Goal: Feedback & Contribution: Submit feedback/report problem

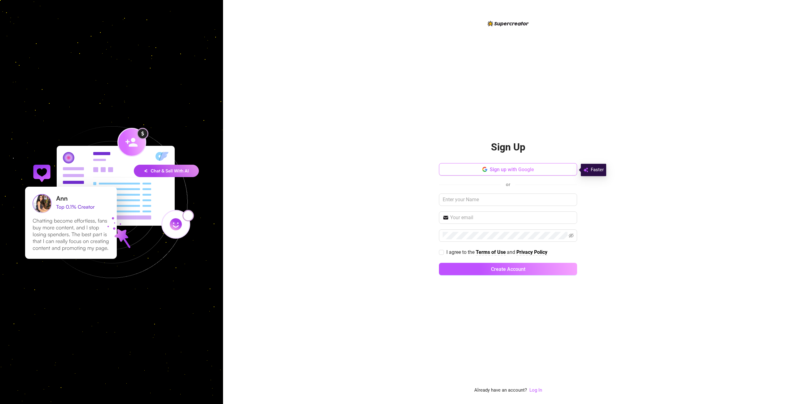
click at [511, 169] on span "Sign up with Google" at bounding box center [512, 170] width 44 height 6
click at [489, 174] on button "Sign up with Google" at bounding box center [508, 169] width 138 height 12
click at [472, 103] on div "Sign Up Sign up with Google or I agree to the Terms of Use and Privacy Policy C…" at bounding box center [508, 207] width 138 height 375
click at [480, 171] on button "Sign up with Google" at bounding box center [508, 169] width 138 height 12
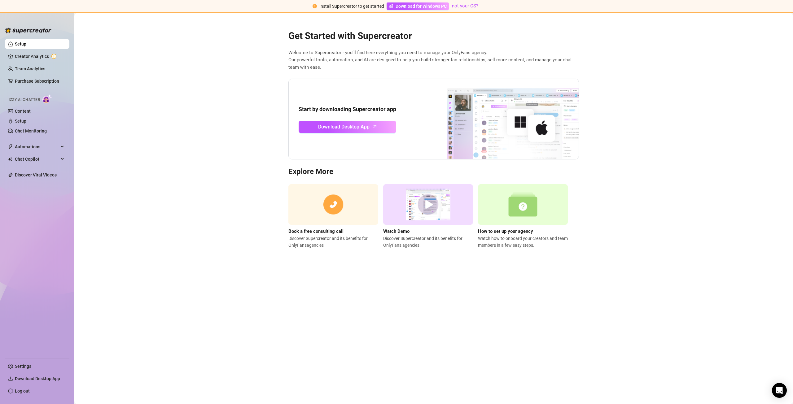
drag, startPoint x: 428, startPoint y: 294, endPoint x: 391, endPoint y: 190, distance: 110.5
click at [391, 190] on img at bounding box center [428, 204] width 90 height 41
click at [46, 57] on link "Creator Analytics" at bounding box center [40, 56] width 50 height 10
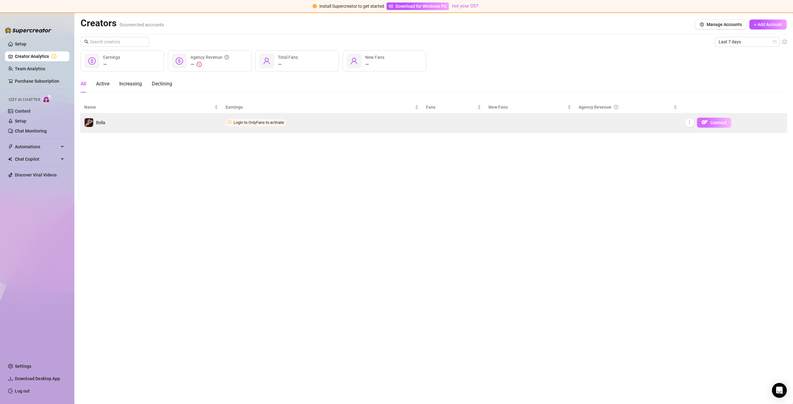
click at [708, 120] on button "Connect" at bounding box center [714, 123] width 34 height 10
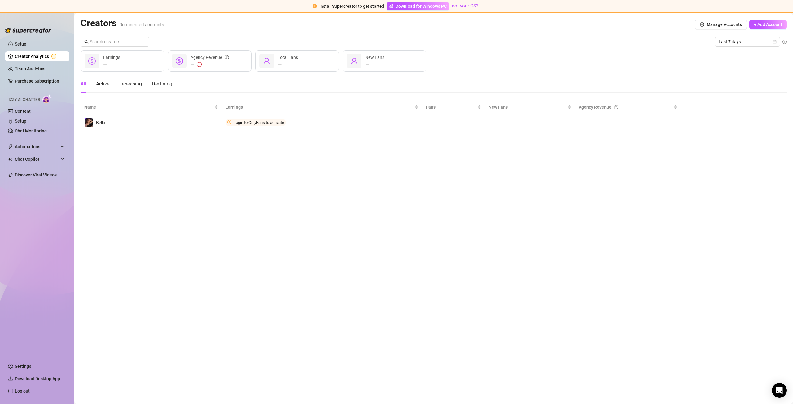
drag, startPoint x: 24, startPoint y: 140, endPoint x: 26, endPoint y: 104, distance: 36.3
drag, startPoint x: 26, startPoint y: 104, endPoint x: 295, endPoint y: 284, distance: 323.7
click at [286, 284] on main "Creators 0 connected accounts Manage Accounts + Add Account Last 7 days — Earni…" at bounding box center [433, 208] width 719 height 391
click at [780, 388] on icon "Open Intercom Messenger" at bounding box center [779, 391] width 7 height 8
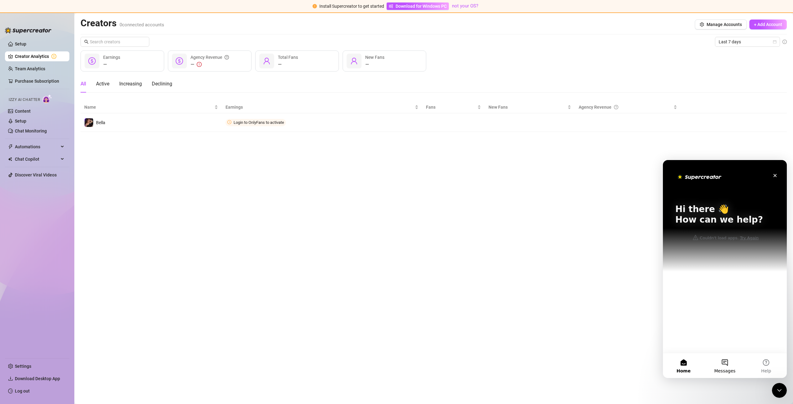
click at [728, 370] on span "Messages" at bounding box center [724, 371] width 21 height 4
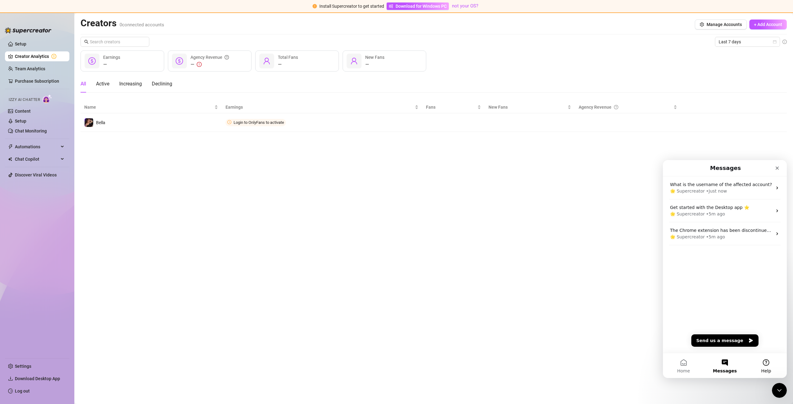
click at [765, 363] on button "Help" at bounding box center [766, 365] width 41 height 25
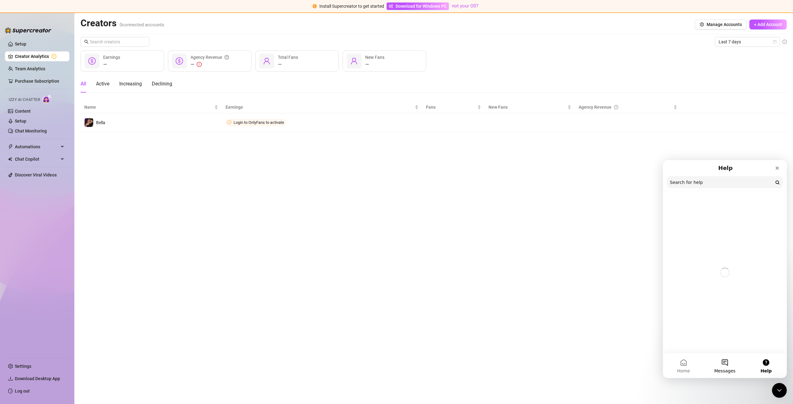
click at [725, 362] on button "Messages" at bounding box center [724, 365] width 41 height 25
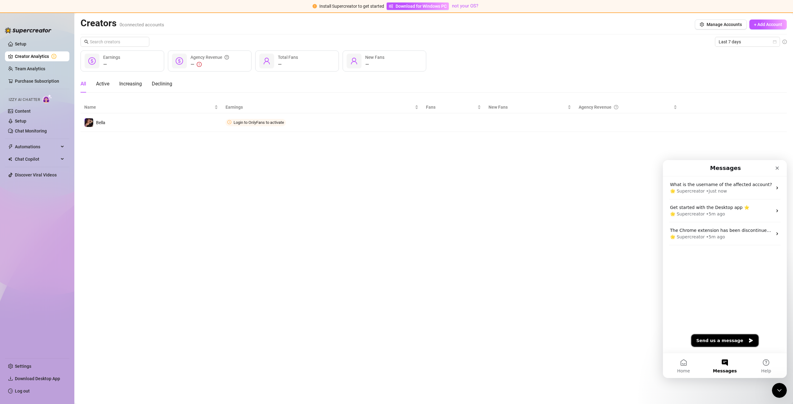
click at [723, 341] on button "Send us a message" at bounding box center [724, 341] width 67 height 12
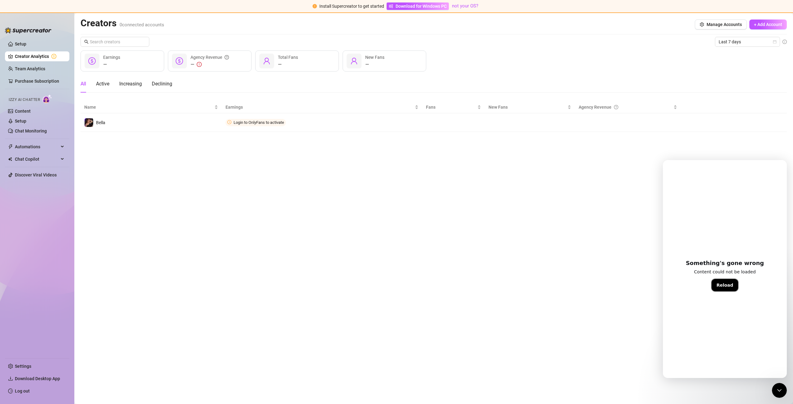
click at [729, 291] on button "Reload" at bounding box center [725, 285] width 27 height 12
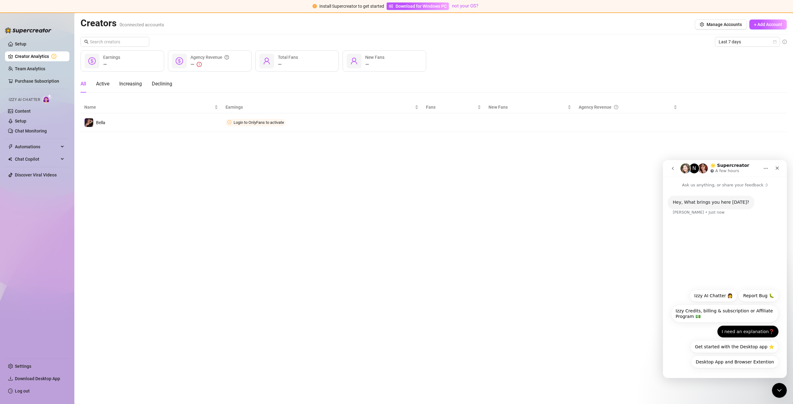
click at [758, 335] on button "I need an explanation❓" at bounding box center [748, 332] width 62 height 12
click at [539, 249] on main "Creators 0 connected accounts Manage Accounts + Add Account Last 7 days — Earni…" at bounding box center [433, 208] width 719 height 391
click at [19, 46] on link "Setup" at bounding box center [20, 44] width 11 height 5
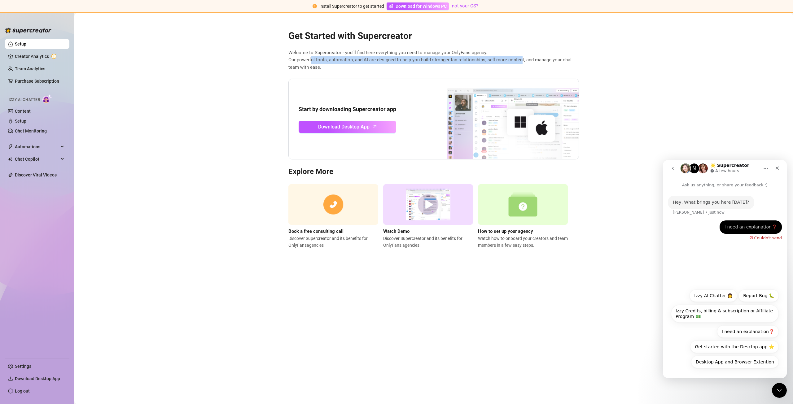
drag, startPoint x: 520, startPoint y: 62, endPoint x: 426, endPoint y: 60, distance: 93.9
click at [426, 60] on span "Welcome to Supercreator - you’ll find here everything you need to manage your O…" at bounding box center [433, 60] width 291 height 22
click at [548, 326] on main "Get Started with Supercreator Welcome to Supercreator - you’ll find here everyt…" at bounding box center [433, 208] width 719 height 391
drag, startPoint x: 300, startPoint y: 62, endPoint x: 548, endPoint y: 59, distance: 247.8
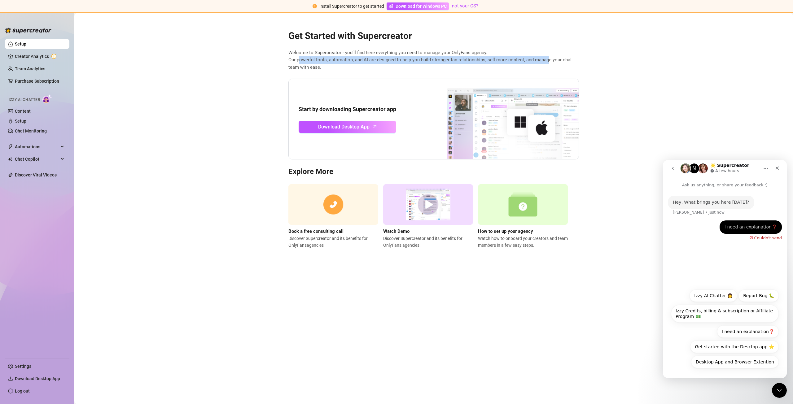
click at [548, 59] on span "Welcome to Supercreator - you’ll find here everything you need to manage your O…" at bounding box center [433, 60] width 291 height 22
click at [402, 61] on span "Welcome to Supercreator - you’ll find here everything you need to manage your O…" at bounding box center [433, 60] width 291 height 22
click at [526, 208] on img at bounding box center [523, 204] width 90 height 41
click at [40, 81] on link "Purchase Subscription" at bounding box center [37, 81] width 44 height 5
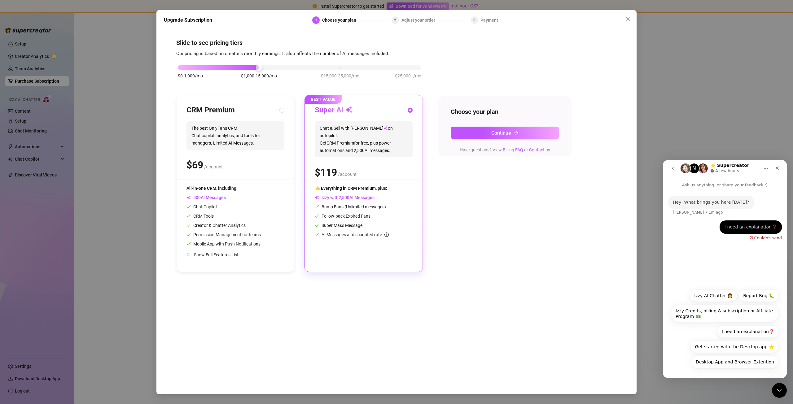
click at [103, 80] on div "Upgrade Subscription 1 Choose your plan 2 Adjust your order 3 Payment Slide to …" at bounding box center [396, 202] width 793 height 404
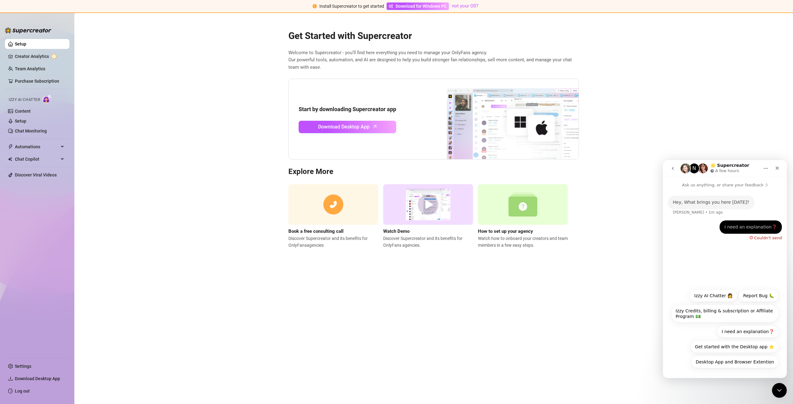
click at [26, 46] on link "Setup" at bounding box center [20, 44] width 11 height 5
click at [38, 56] on link "Creator Analytics" at bounding box center [40, 56] width 50 height 10
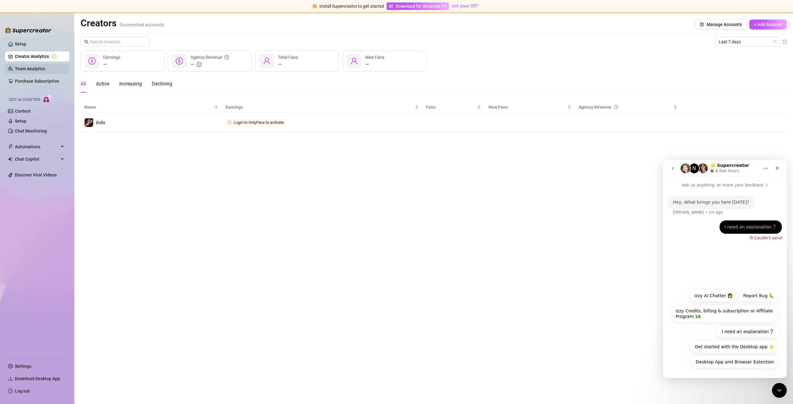
click at [39, 68] on link "Team Analytics" at bounding box center [30, 68] width 30 height 5
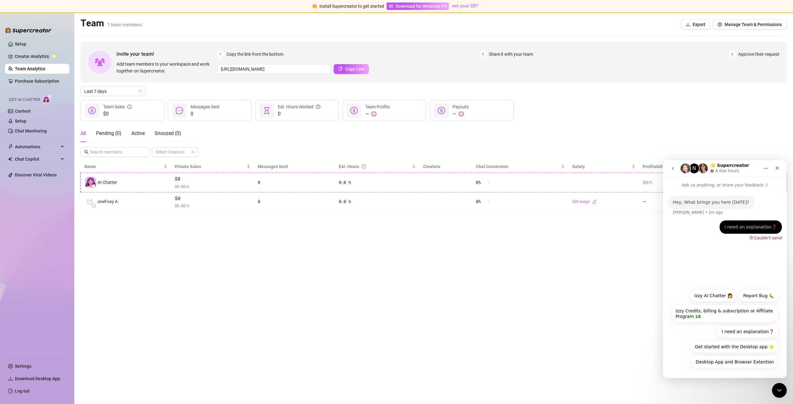
click at [711, 258] on div "Hey, What brings you here today? Ella • 2m ago I need an explanation❓ • 2m ago …" at bounding box center [725, 236] width 124 height 97
click at [769, 240] on div "I need an explanation❓ • 2m ago Couldn't send" at bounding box center [725, 234] width 114 height 27
click at [770, 239] on div "Hey, What brings you here today? Ella • 2m ago I need an explanation❓ • 2m ago …" at bounding box center [725, 236] width 124 height 97
click at [751, 330] on button "I need an explanation❓" at bounding box center [748, 332] width 62 height 12
click at [551, 277] on main "Team 1 team members Export Manage Team & Permissions Invite your team! Add team…" at bounding box center [433, 208] width 719 height 391
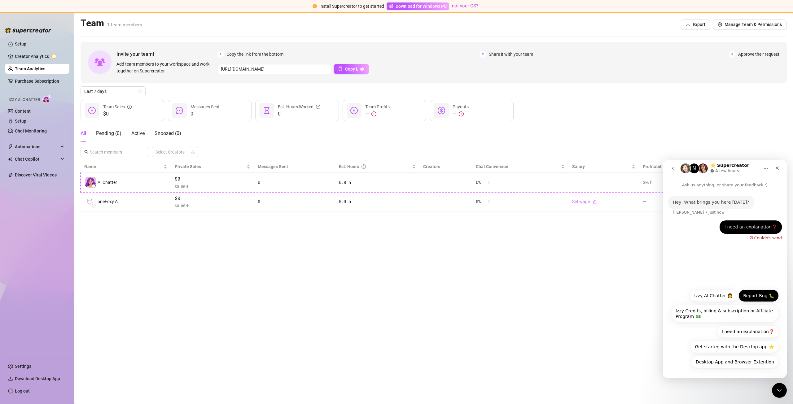
click at [745, 298] on button "Report Bug 🐛" at bounding box center [758, 296] width 40 height 12
click at [670, 167] on button "go back" at bounding box center [673, 169] width 12 height 12
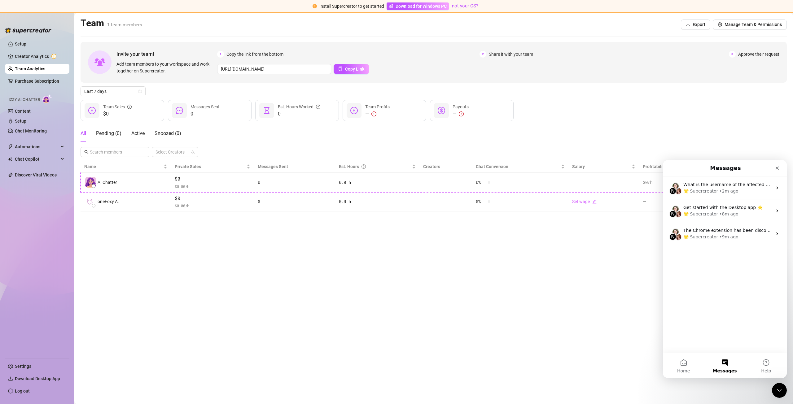
click at [752, 293] on div "N What is the username of the affected account? 🌟 Supercreator • 2m ago N Get s…" at bounding box center [725, 265] width 124 height 177
click at [26, 44] on link "Setup" at bounding box center [20, 44] width 11 height 5
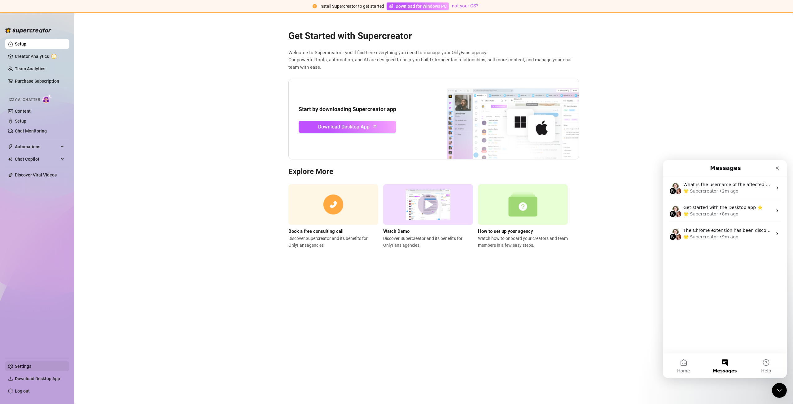
click at [26, 364] on link "Settings" at bounding box center [23, 366] width 16 height 5
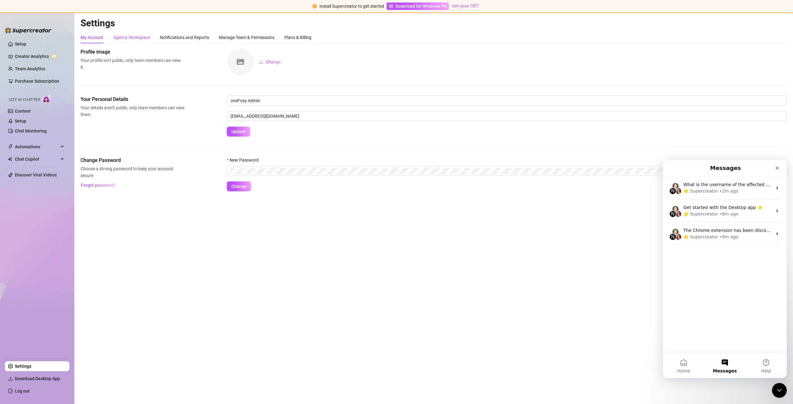
click at [124, 38] on div "Agency Workspace" at bounding box center [131, 37] width 37 height 7
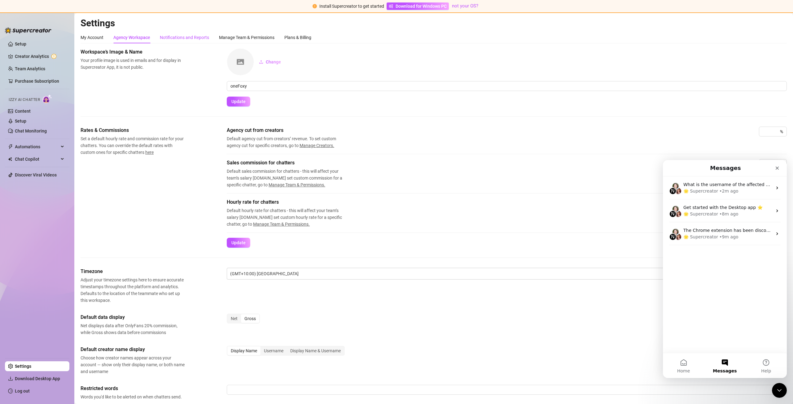
click at [190, 36] on div "Notifications and Reports" at bounding box center [184, 37] width 49 height 7
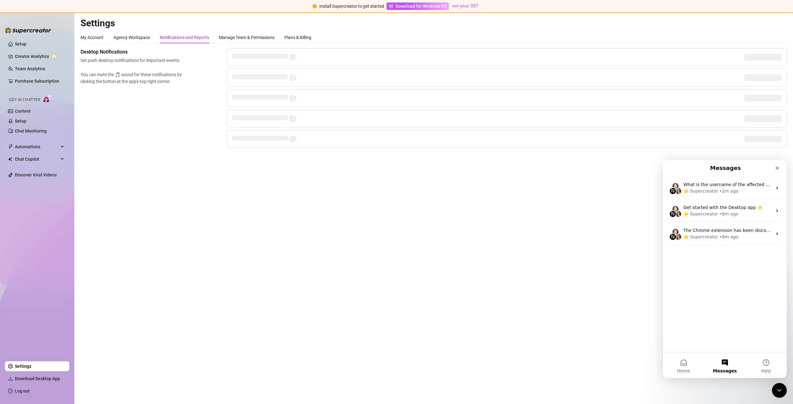
click at [154, 77] on span "You can mute the 🎵 sound for these notifications by clicking the button at the …" at bounding box center [133, 78] width 104 height 14
click at [226, 38] on div "Manage Team & Permissions" at bounding box center [246, 37] width 55 height 7
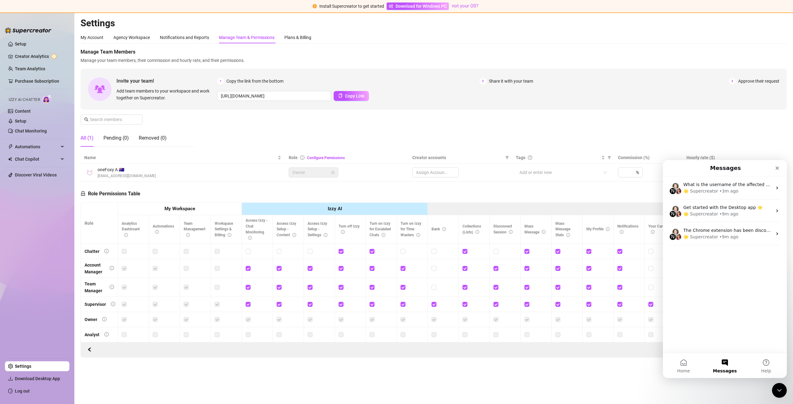
click at [432, 170] on div "Assign Accounts" at bounding box center [435, 173] width 46 height 10
click at [434, 171] on div "Assign Accounts" at bounding box center [435, 173] width 46 height 10
click at [436, 172] on div "Assign Accounts" at bounding box center [435, 173] width 46 height 10
click at [777, 169] on icon "Close" at bounding box center [777, 168] width 5 height 5
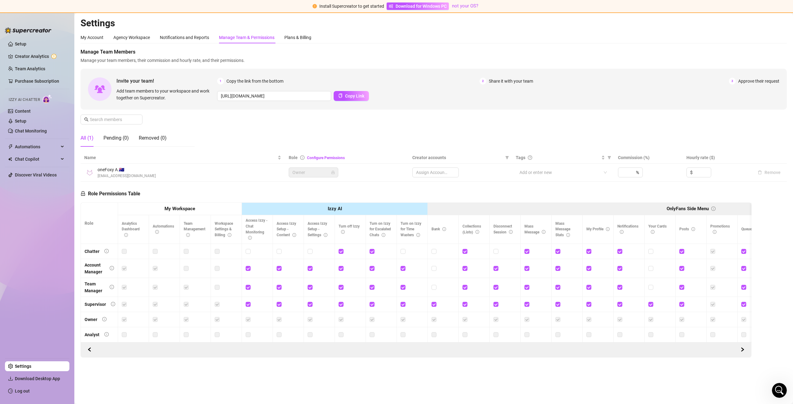
click at [431, 174] on div "Assign Accounts" at bounding box center [435, 173] width 46 height 10
click at [298, 38] on div "Plans & Billing" at bounding box center [297, 37] width 27 height 7
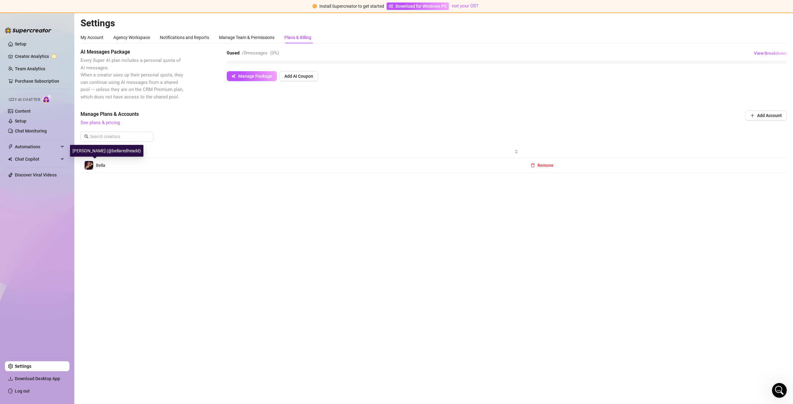
click at [137, 166] on td "Bella" at bounding box center [301, 165] width 441 height 15
click at [122, 165] on td "Bella" at bounding box center [301, 165] width 441 height 15
click at [540, 167] on span "Remove" at bounding box center [545, 165] width 16 height 5
click at [581, 148] on span "OK" at bounding box center [584, 149] width 6 height 5
click at [99, 37] on div "My Account" at bounding box center [92, 37] width 23 height 7
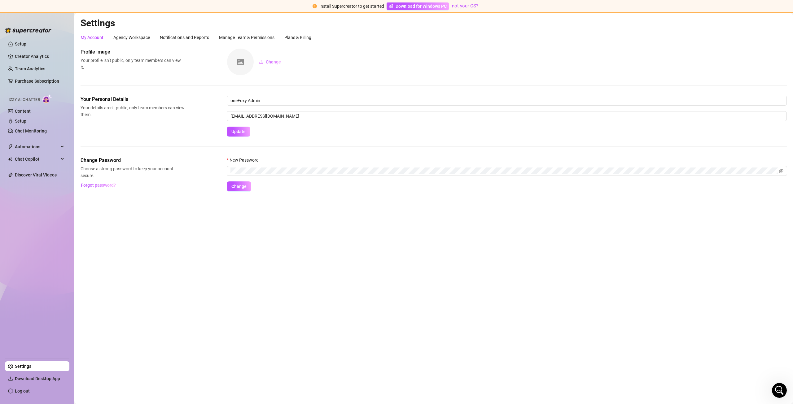
click at [33, 49] on ul "Setup Creator Analytics Team Analytics Purchase Subscription Izzy AI Chatter Co…" at bounding box center [37, 196] width 64 height 319
click at [26, 46] on link "Setup" at bounding box center [20, 44] width 11 height 5
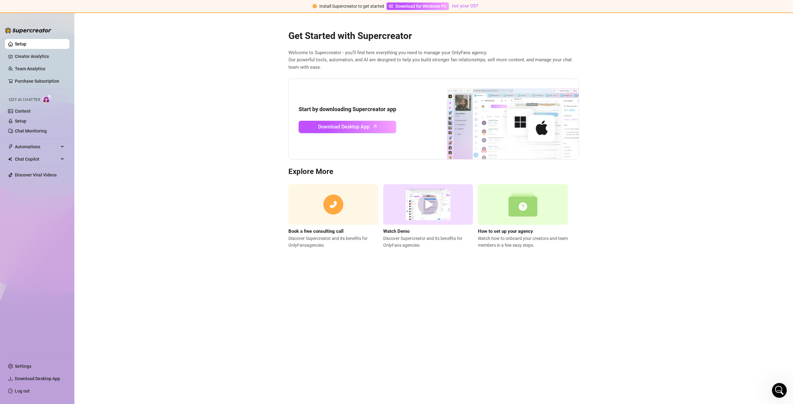
click at [525, 361] on main "Get Started with Supercreator Welcome to Supercreator - you’ll find here everyt…" at bounding box center [433, 208] width 719 height 391
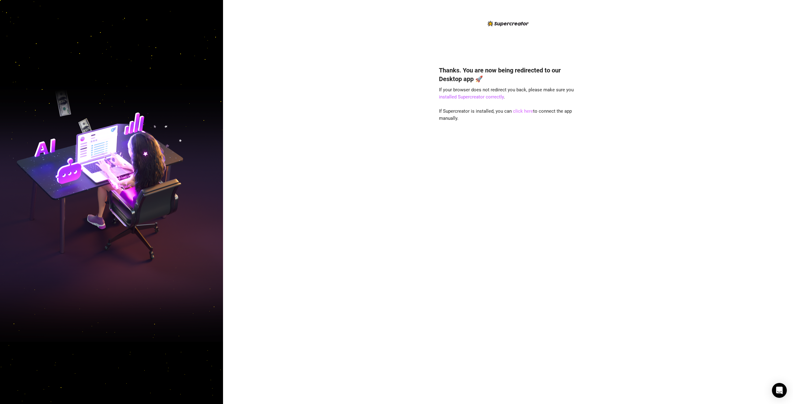
click at [524, 110] on link "click here" at bounding box center [523, 111] width 20 height 6
drag, startPoint x: 522, startPoint y: 125, endPoint x: 520, endPoint y: 119, distance: 7.2
click at [522, 125] on div "Thanks. You are now being redirected to our Desktop app 🚀 If your browser does …" at bounding box center [508, 226] width 138 height 337
drag, startPoint x: 520, startPoint y: 111, endPoint x: 507, endPoint y: 129, distance: 22.1
click at [506, 136] on div "Thanks. You are now being redirected to our Desktop app 🚀 If your browser does …" at bounding box center [508, 226] width 138 height 337
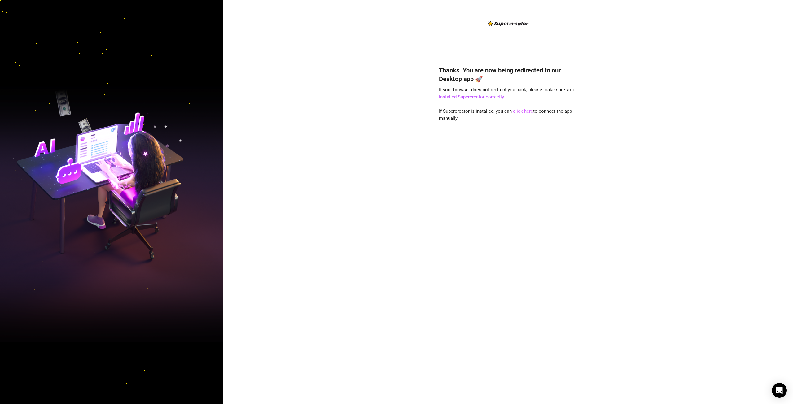
click at [519, 110] on link "click here" at bounding box center [523, 111] width 20 height 6
click at [652, 249] on div "Thanks. You are now being redirected to our Desktop app 🚀 If your browser does …" at bounding box center [508, 202] width 570 height 404
click at [529, 112] on link "click here" at bounding box center [523, 111] width 20 height 6
click at [780, 393] on icon "Open Intercom Messenger" at bounding box center [779, 391] width 7 height 8
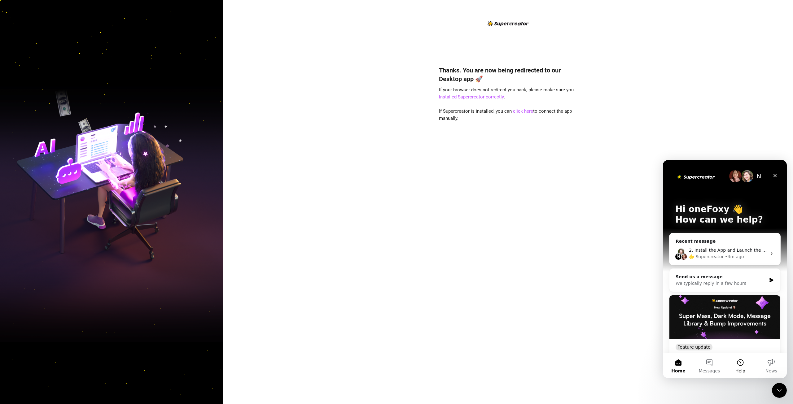
click at [751, 359] on button "Help" at bounding box center [740, 365] width 31 height 25
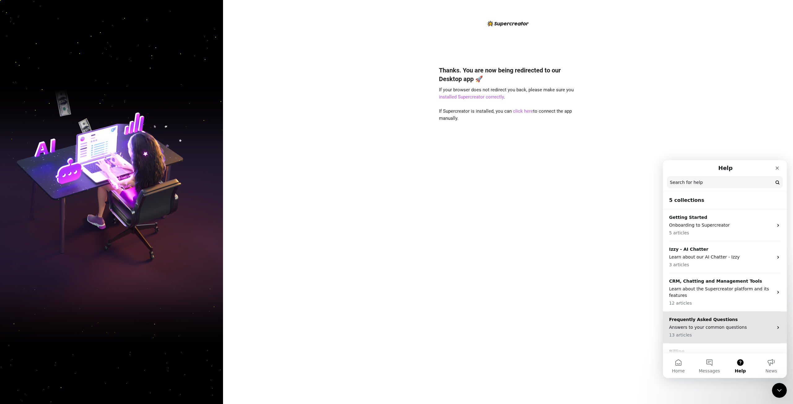
scroll to position [22, 0]
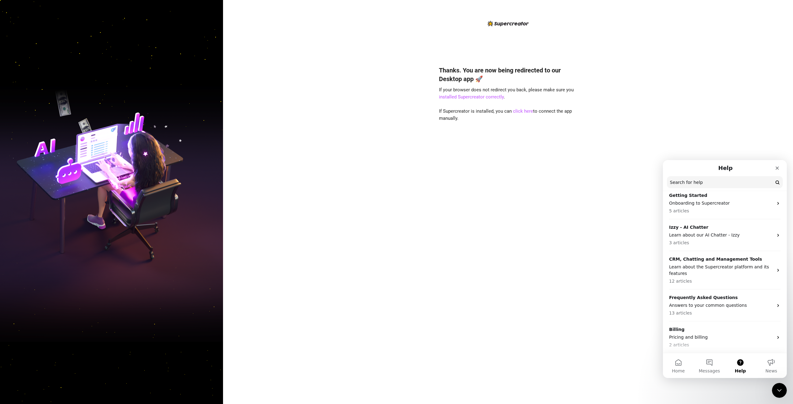
click at [712, 182] on input "Search for help" at bounding box center [725, 182] width 116 height 12
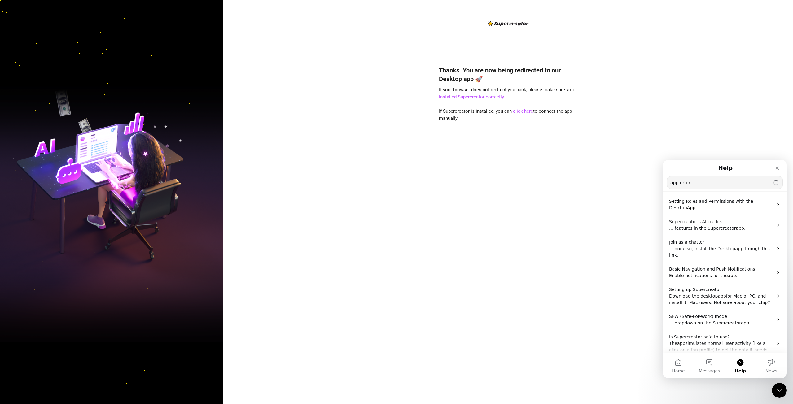
type input "app error"
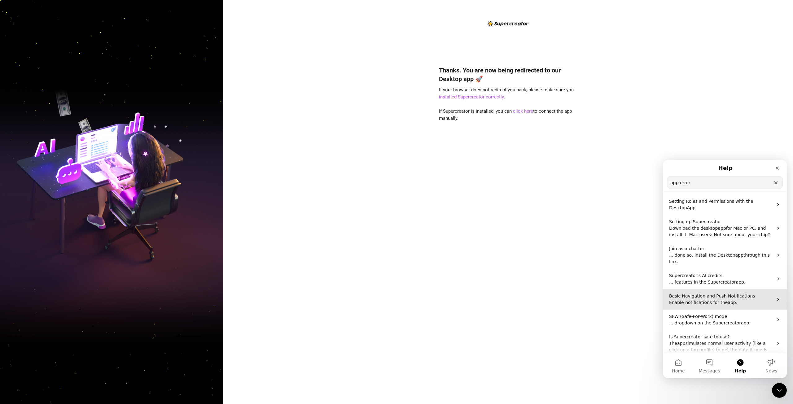
scroll to position [60, 0]
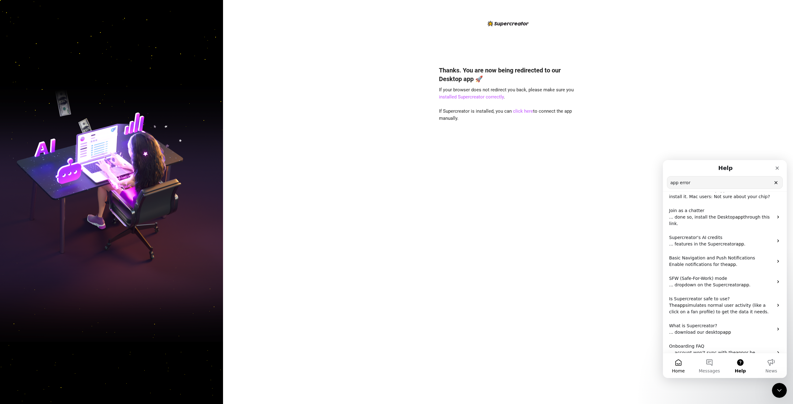
click at [680, 367] on button "Home" at bounding box center [678, 365] width 31 height 25
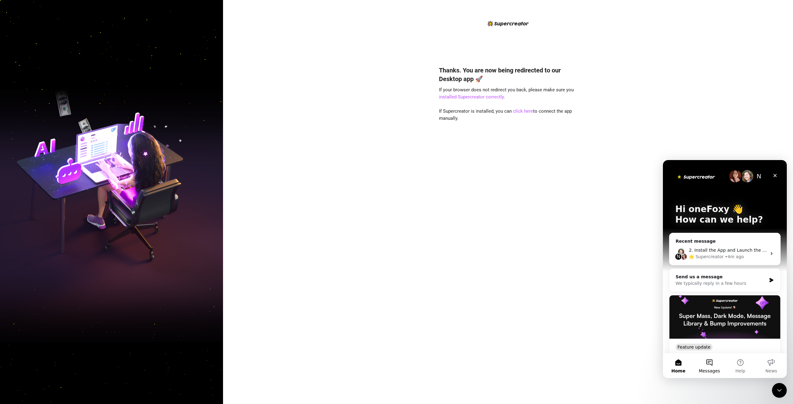
click at [705, 366] on button "Messages" at bounding box center [709, 365] width 31 height 25
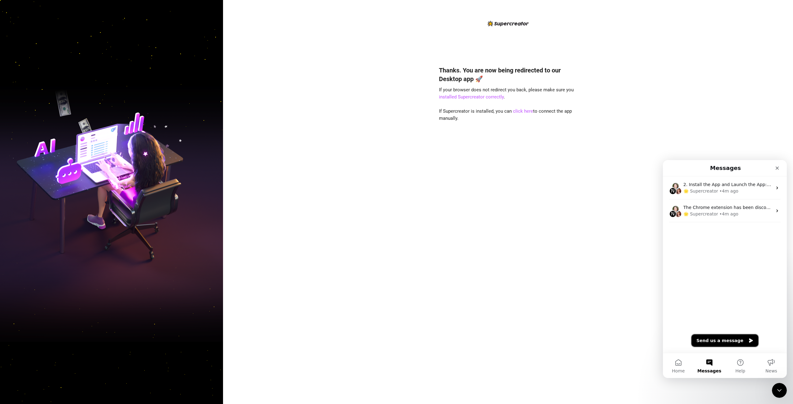
click at [725, 345] on button "Send us a message" at bounding box center [724, 341] width 67 height 12
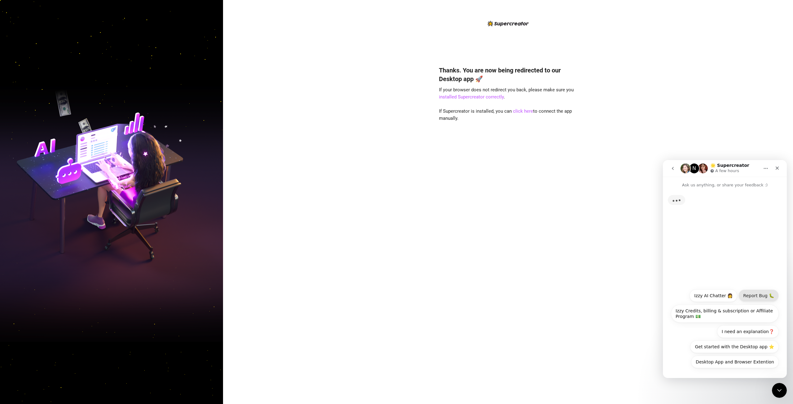
click at [757, 294] on button "Report Bug 🐛" at bounding box center [758, 296] width 40 height 12
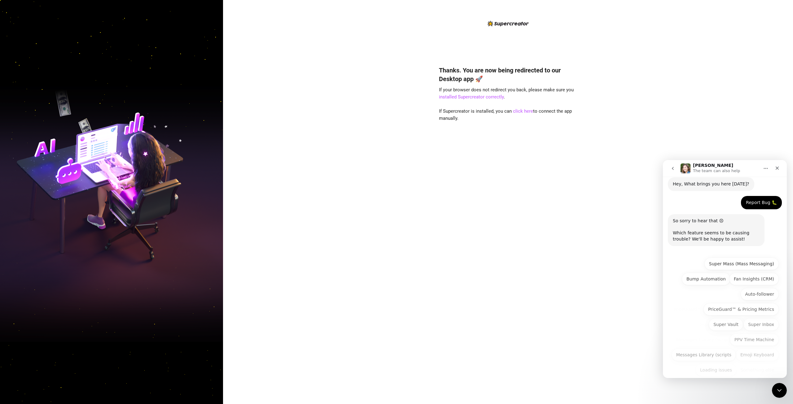
scroll to position [26, 0]
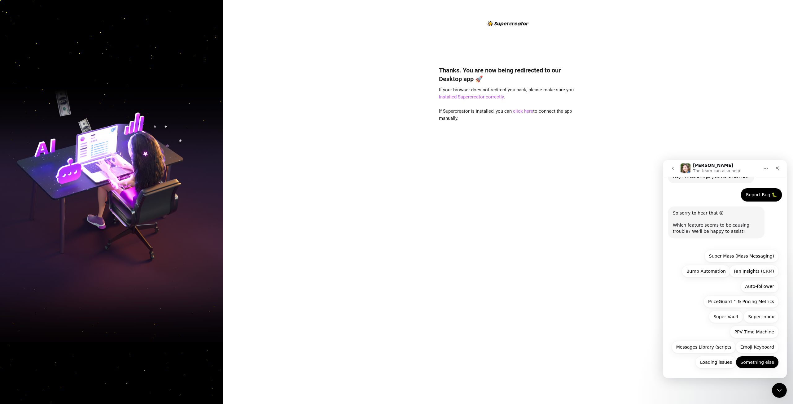
click at [751, 362] on button "Something else" at bounding box center [757, 362] width 43 height 12
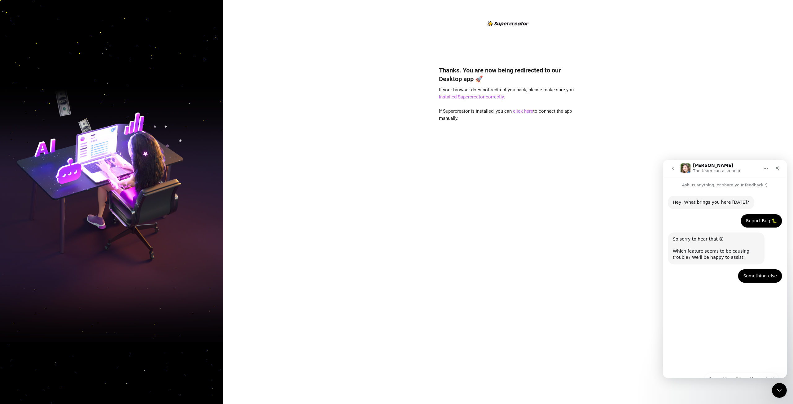
scroll to position [0, 0]
click at [728, 364] on div "Intercom messenger" at bounding box center [724, 366] width 113 height 10
click at [728, 358] on textarea "Message…" at bounding box center [724, 355] width 113 height 11
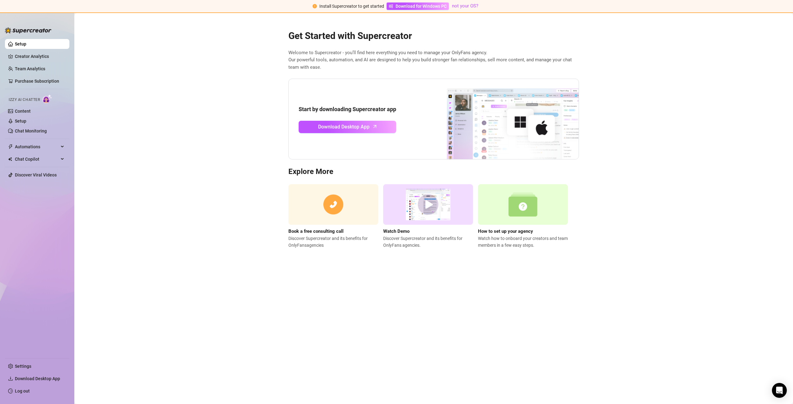
click at [786, 394] on div "Open Intercom Messenger" at bounding box center [779, 390] width 15 height 15
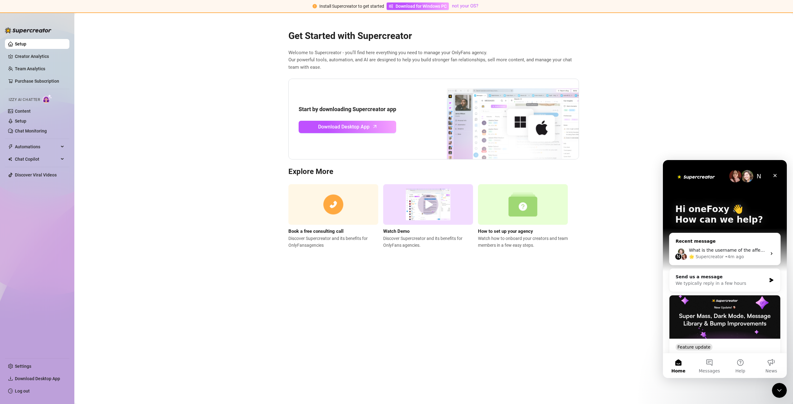
click at [755, 244] on div "N What is the username of the affected account? 🌟 Supercreator • 4m ago" at bounding box center [724, 253] width 111 height 23
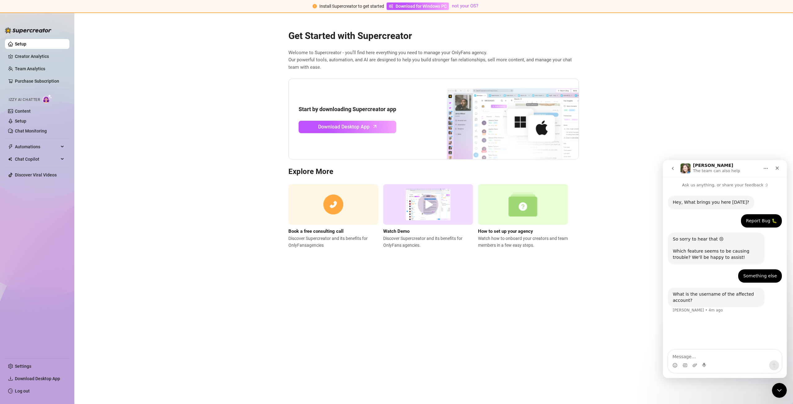
click at [715, 356] on textarea "Message…" at bounding box center [724, 355] width 113 height 11
type textarea "onefoxy"
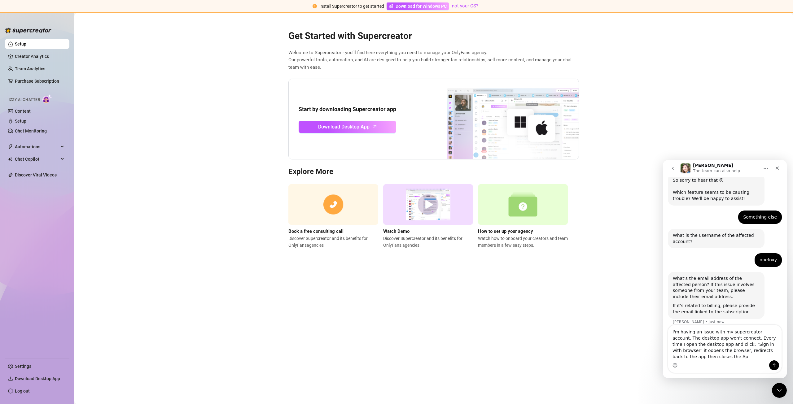
scroll to position [65, 0]
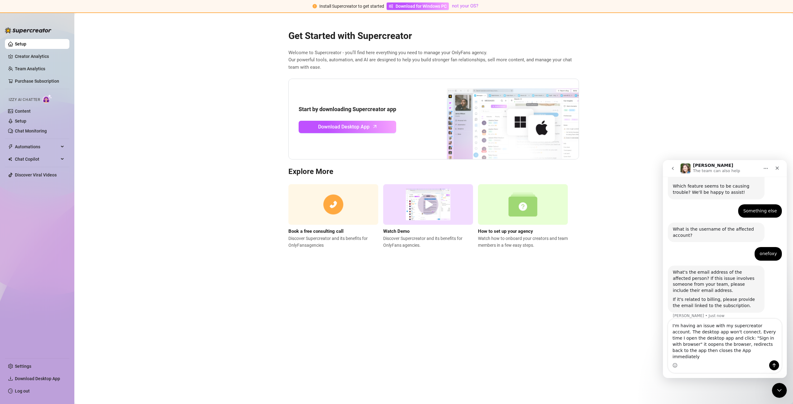
type textarea "I'm having an issue with my supercreator account. The desktop app won't connect…"
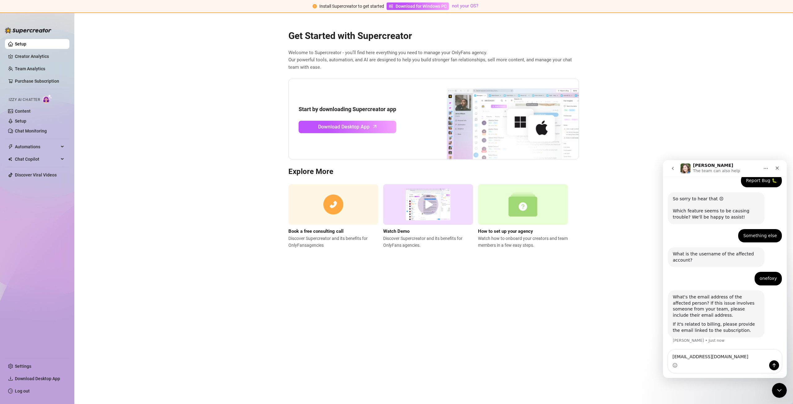
type textarea "info@onefoxy.com"
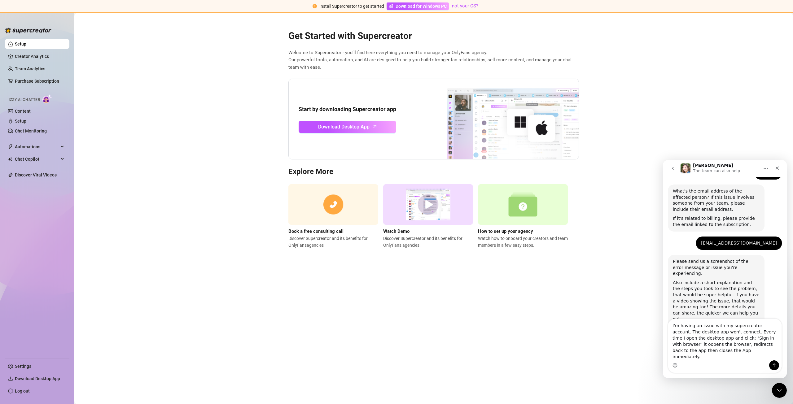
scroll to position [148, 0]
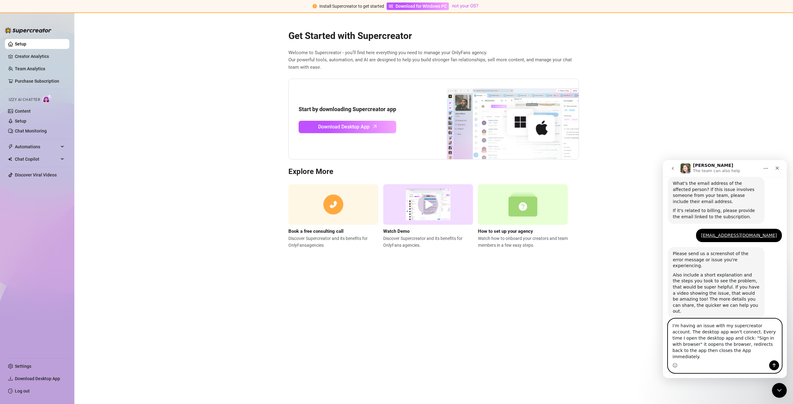
type textarea "I'm having an issue with my supercreator account. The desktop app won't connect…"
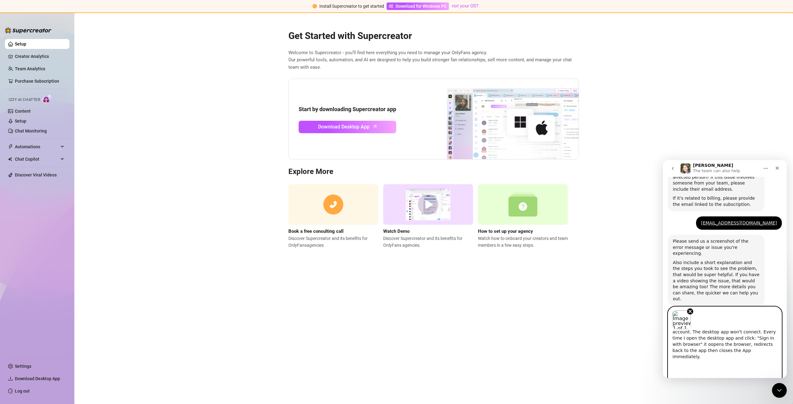
scroll to position [17, 0]
type textarea "I'm having an issue with my supercreator account. The desktop app won't connect…"
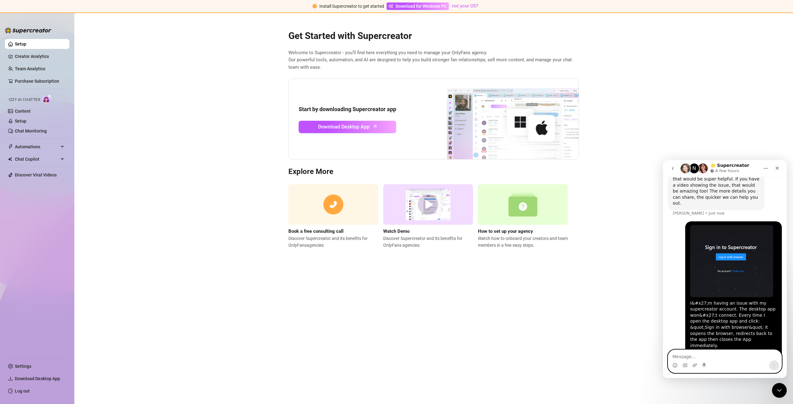
scroll to position [274, 0]
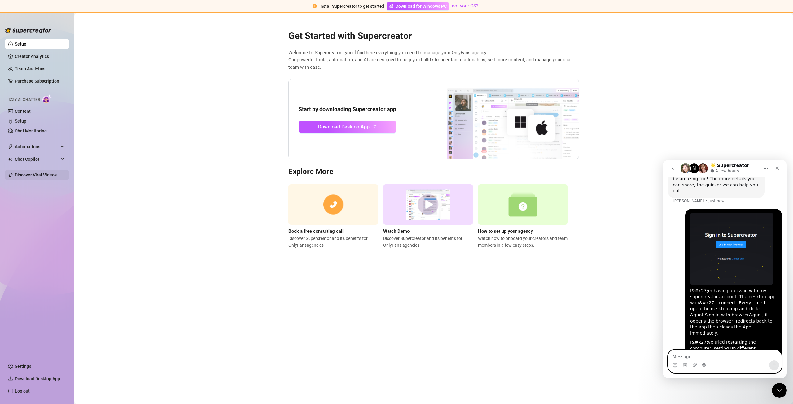
click at [31, 174] on link "Discover Viral Videos" at bounding box center [36, 175] width 42 height 5
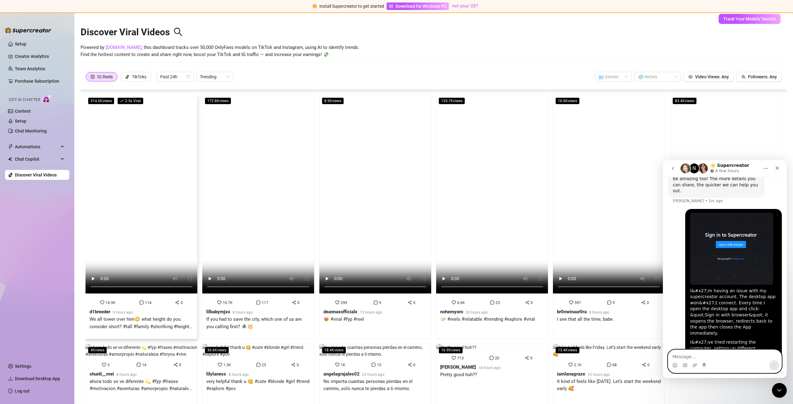
click at [702, 43] on div "Discover Viral Videos" at bounding box center [434, 30] width 706 height 27
click at [745, 21] on button "Track Your Models' Socials" at bounding box center [750, 19] width 62 height 10
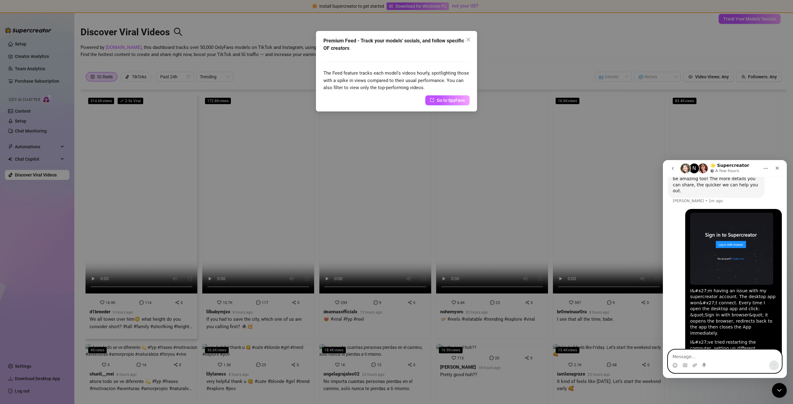
click at [507, 55] on div "Premium Feed - Track your models' socials, and follow specific OF creators The …" at bounding box center [396, 202] width 793 height 404
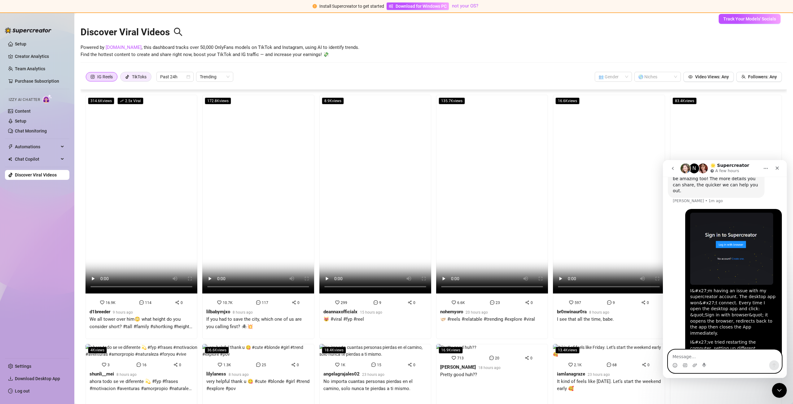
click at [134, 76] on div "TikToks" at bounding box center [139, 76] width 15 height 9
click at [122, 78] on input "TikToks" at bounding box center [122, 78] width 0 height 0
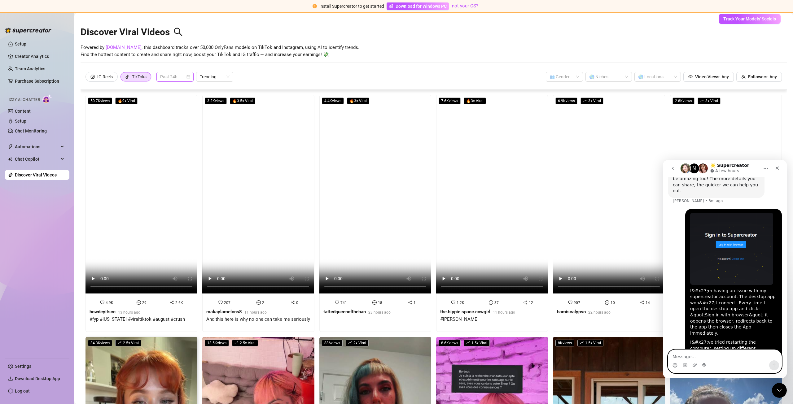
click at [183, 75] on span "Past 24h" at bounding box center [175, 76] width 30 height 9
click at [178, 101] on div "Past Week" at bounding box center [175, 99] width 27 height 7
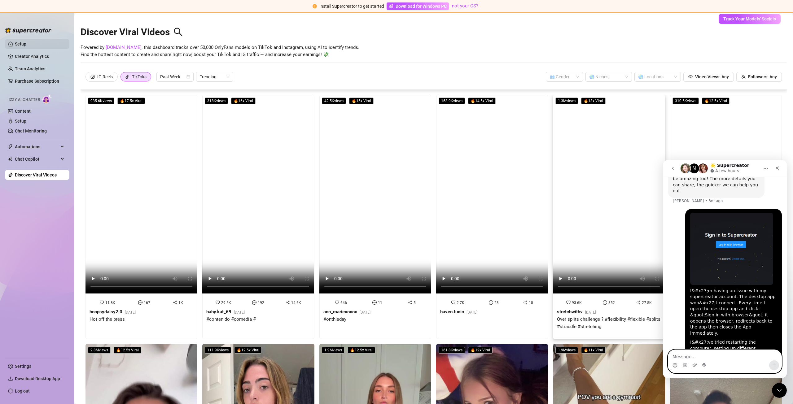
click at [26, 45] on link "Setup" at bounding box center [20, 44] width 11 height 5
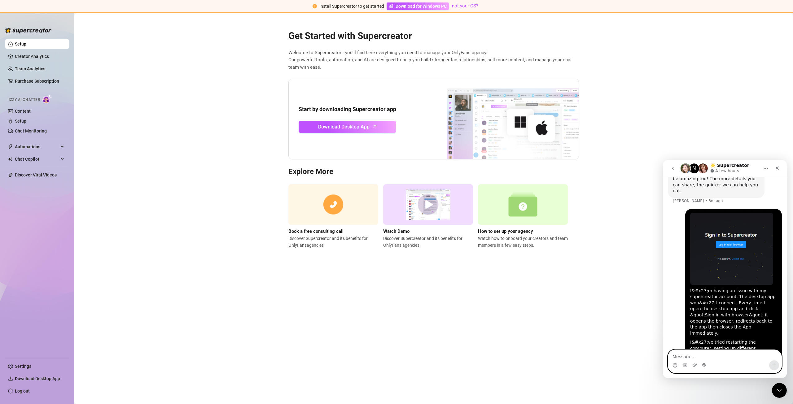
click at [332, 209] on img at bounding box center [333, 204] width 90 height 41
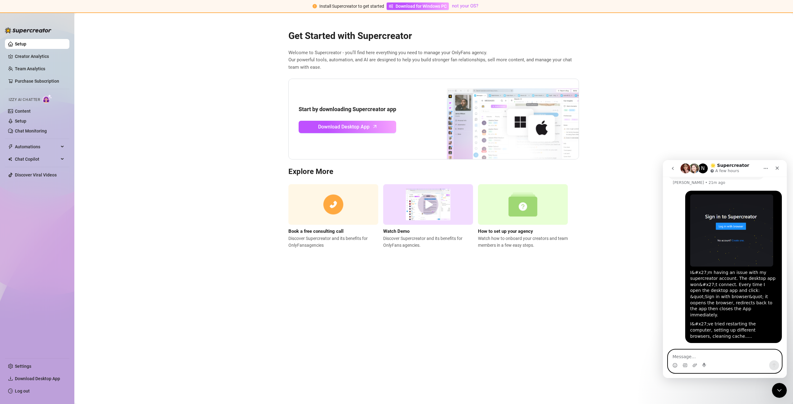
scroll to position [274, 0]
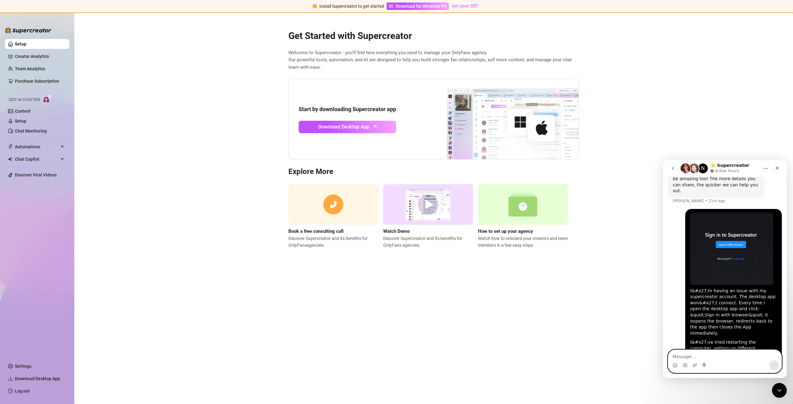
click at [194, 180] on main "Get Started with Supercreator Welcome to Supercreator - you’ll find here everyt…" at bounding box center [433, 208] width 719 height 391
click at [545, 343] on main "Get Started with Supercreator Welcome to Supercreator - you’ll find here everyt…" at bounding box center [433, 208] width 719 height 391
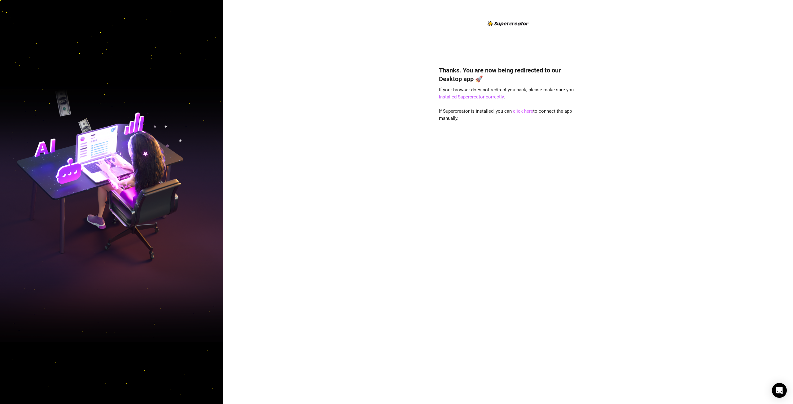
click at [528, 111] on link "click here" at bounding box center [523, 111] width 20 height 6
